Goal: Task Accomplishment & Management: Manage account settings

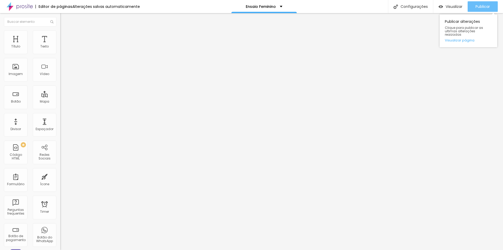
click at [484, 7] on span "Publicar" at bounding box center [483, 6] width 14 height 4
click at [446, 5] on span "Visualizar" at bounding box center [454, 6] width 17 height 4
click at [491, 8] on button "Publicar" at bounding box center [483, 6] width 30 height 10
click at [488, 9] on div "Publicar" at bounding box center [483, 6] width 14 height 10
click at [494, 7] on button "Publicar" at bounding box center [483, 6] width 30 height 10
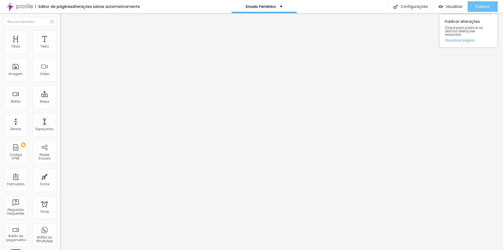
click at [481, 9] on span "Publicar" at bounding box center [483, 6] width 14 height 4
